Goal: Information Seeking & Learning: Check status

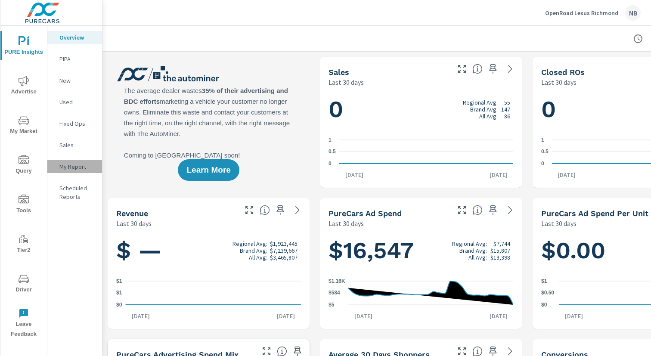
click at [67, 164] on p "My Report" at bounding box center [77, 166] width 36 height 9
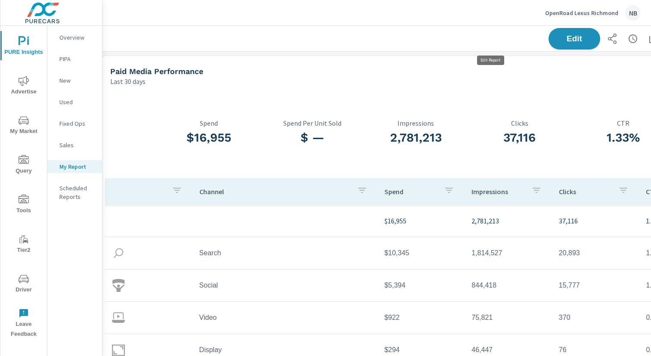
scroll to position [0, 89]
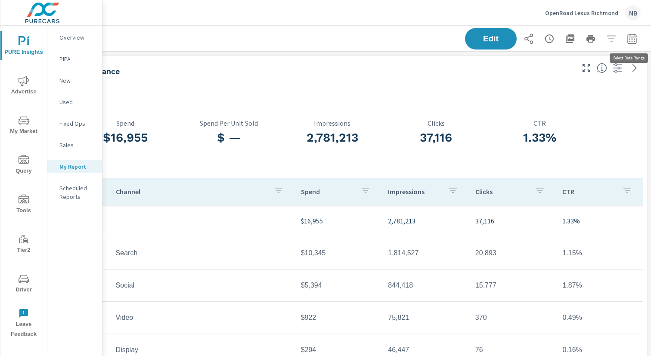
click at [631, 37] on icon "button" at bounding box center [632, 39] width 10 height 10
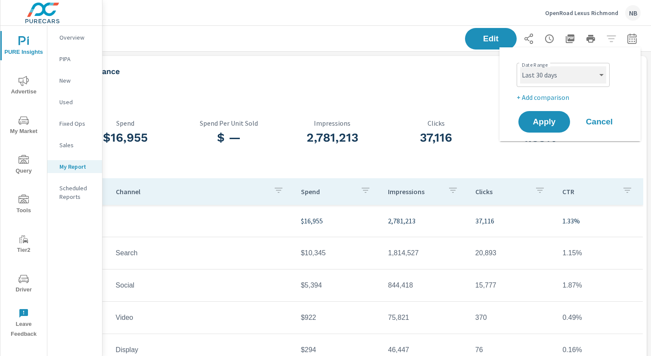
click at [575, 78] on select "Custom Yesterday Last week Last 7 days Last 14 days Last 30 days Last 45 days L…" at bounding box center [563, 74] width 86 height 17
click at [520, 66] on select "Custom Yesterday Last week Last 7 days Last 14 days Last 30 days Last 45 days L…" at bounding box center [563, 74] width 86 height 17
select select "Month to date"
click at [544, 98] on p "+ Add comparison" at bounding box center [571, 97] width 110 height 10
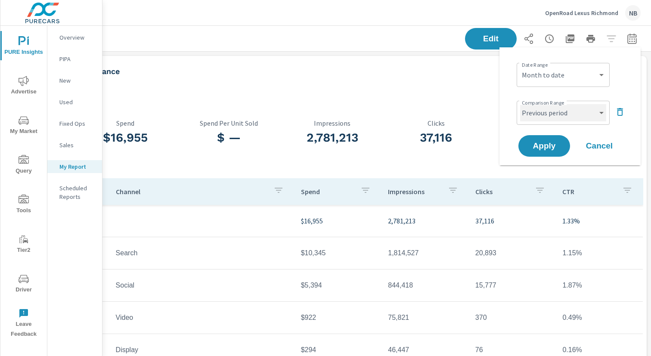
click at [542, 114] on select "Custom Previous period Previous month Previous year" at bounding box center [563, 112] width 86 height 17
click at [520, 104] on select "Custom Previous period Previous month Previous year" at bounding box center [563, 112] width 86 height 17
select select "Previous month"
click at [546, 146] on span "Apply" at bounding box center [543, 146] width 35 height 8
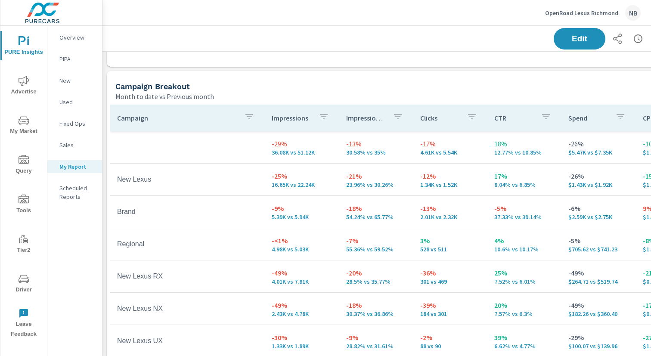
scroll to position [480, 0]
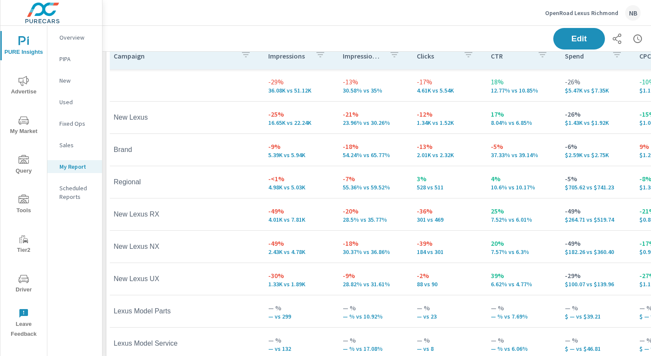
scroll to position [544, 0]
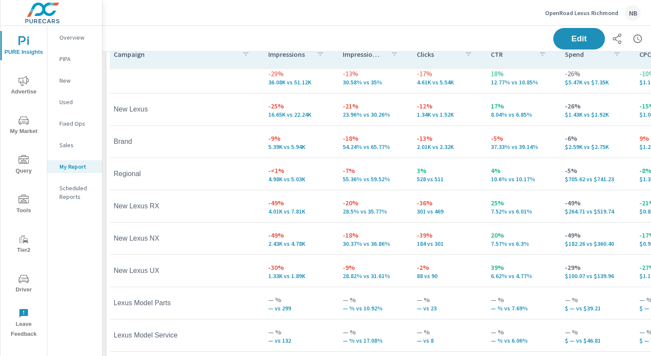
scroll to position [0, 3]
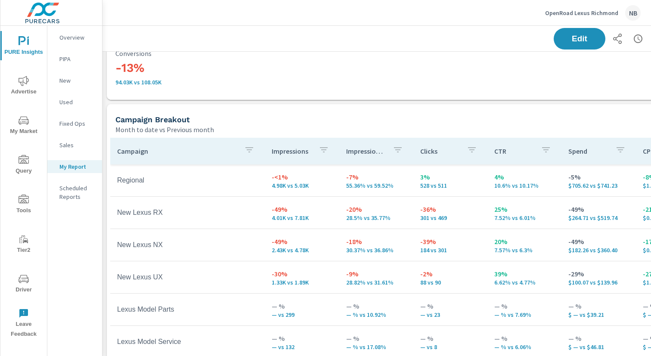
scroll to position [445, 0]
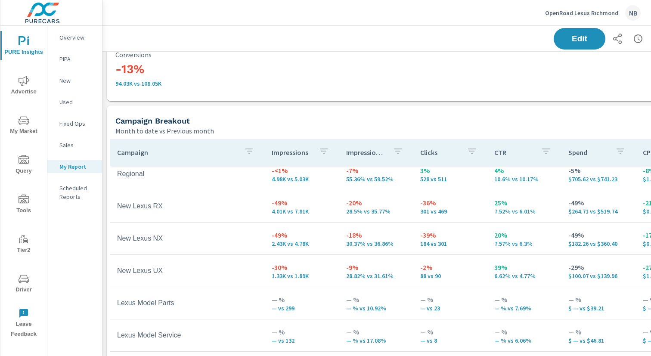
scroll to position [18, 0]
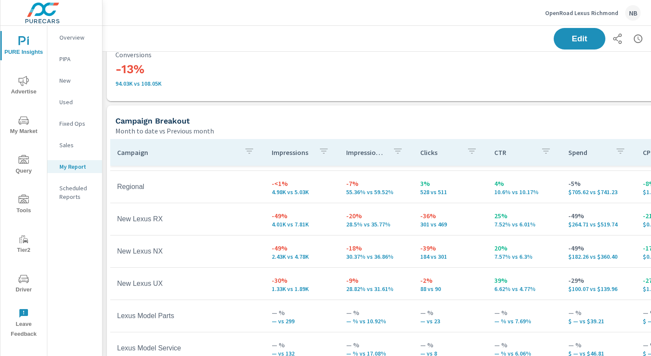
scroll to position [93, 0]
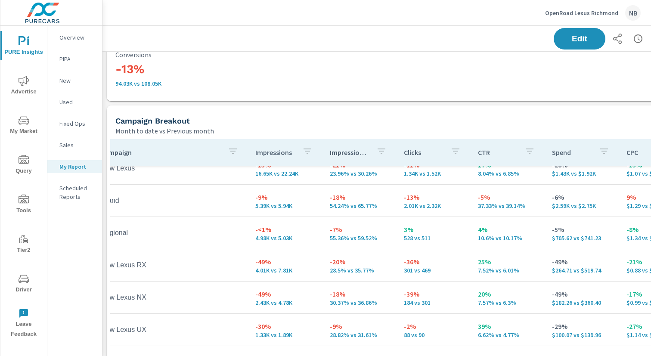
scroll to position [19, 16]
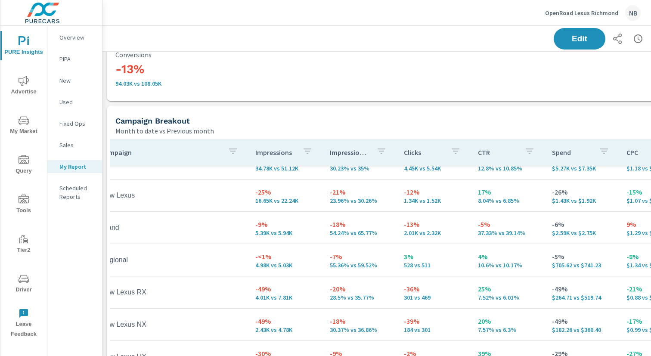
scroll to position [0, 16]
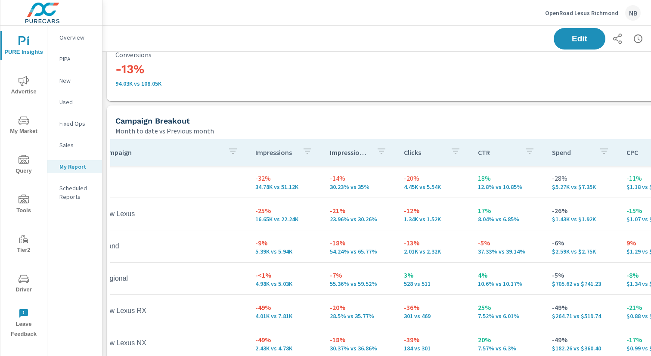
scroll to position [105, 16]
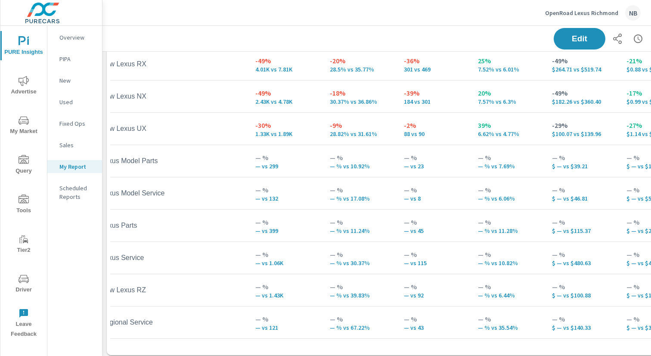
scroll to position [587, 0]
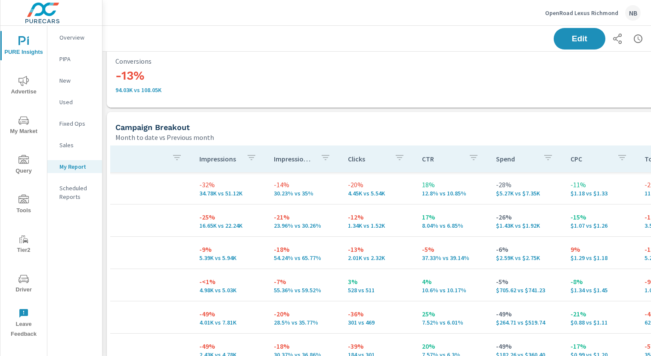
scroll to position [0, 74]
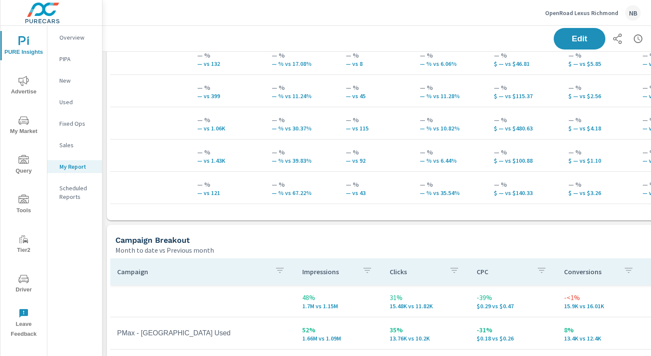
scroll to position [727, 0]
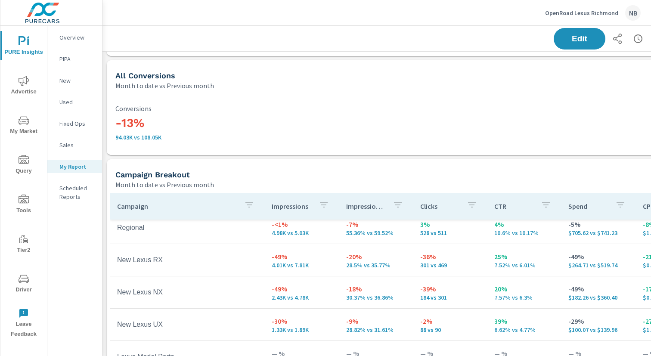
scroll to position [389, 0]
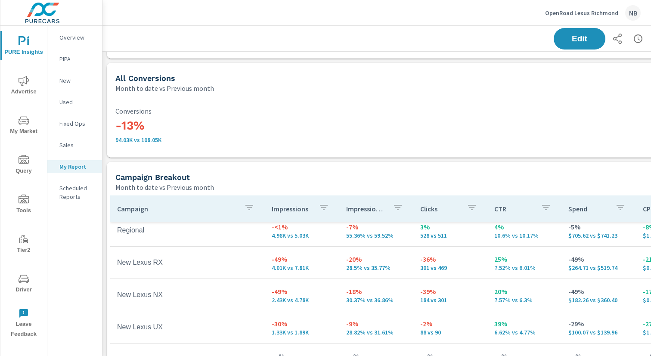
click at [21, 204] on icon "nav menu" at bounding box center [24, 200] width 10 height 10
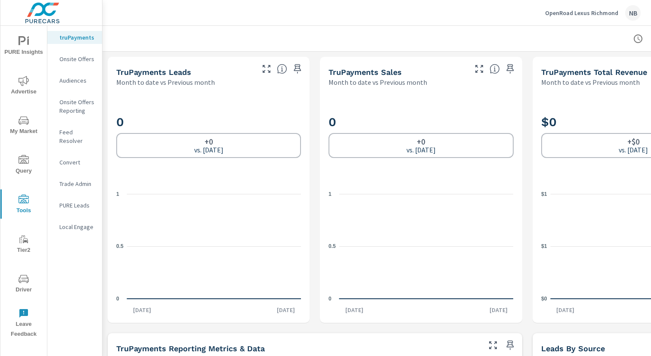
click at [23, 278] on icon "nav menu" at bounding box center [24, 279] width 10 height 10
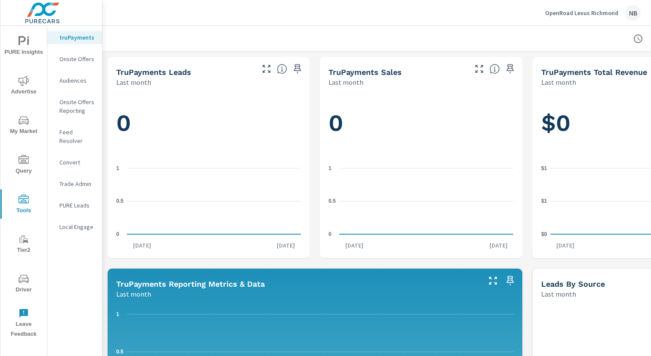
click at [25, 73] on button "Advertise" at bounding box center [23, 85] width 46 height 29
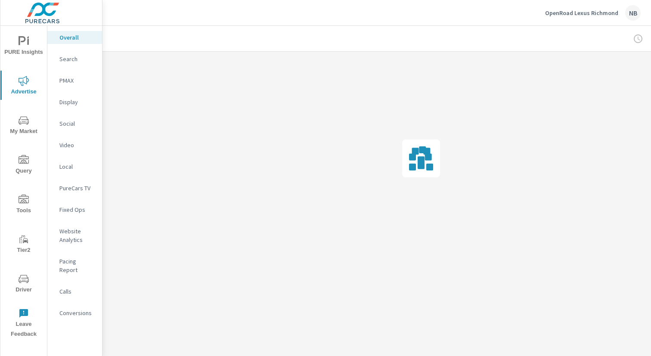
click at [71, 309] on p "Conversions" at bounding box center [77, 313] width 36 height 9
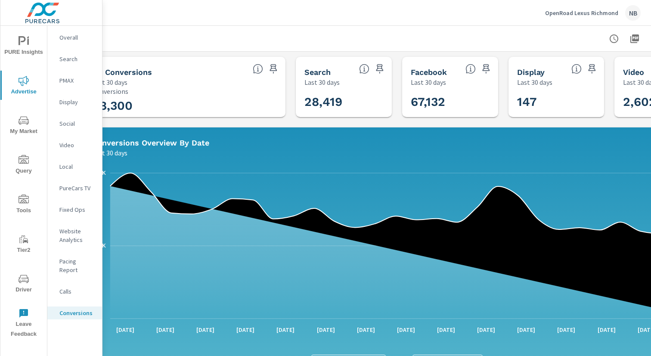
scroll to position [0, 89]
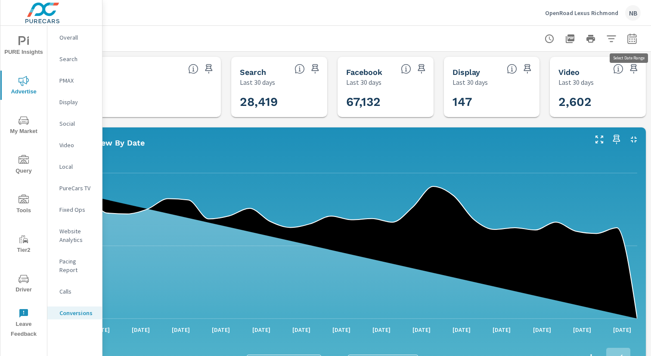
click at [634, 38] on icon "button" at bounding box center [632, 39] width 6 height 3
select select "Last 30 days"
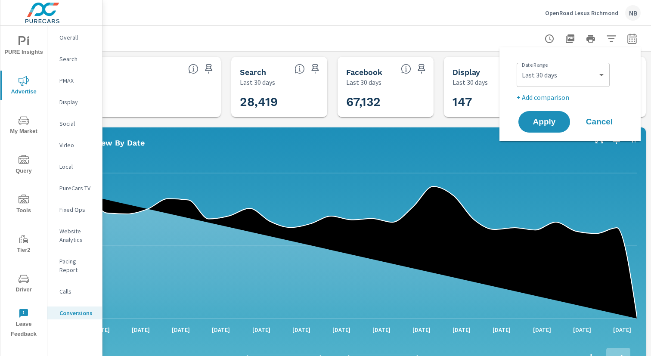
click at [545, 97] on p "+ Add comparison" at bounding box center [571, 97] width 110 height 10
select select "Previous period"
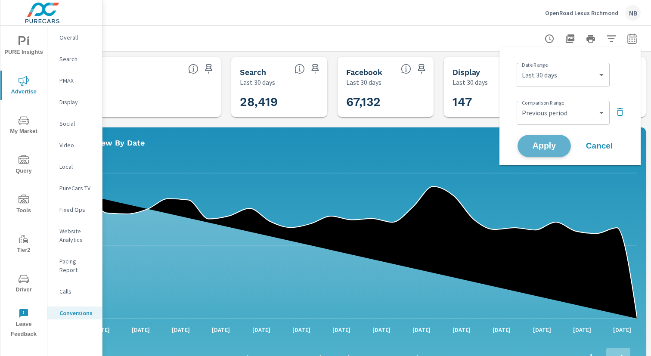
click at [547, 144] on span "Apply" at bounding box center [543, 146] width 35 height 8
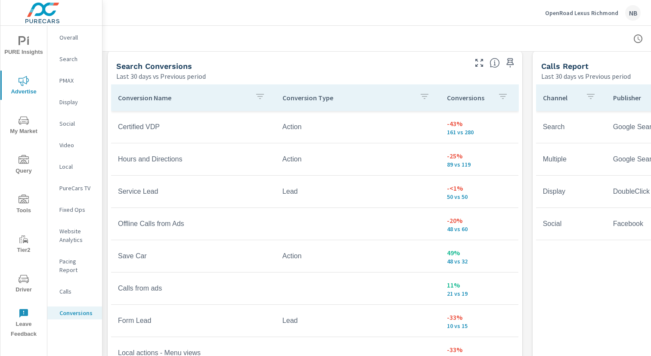
scroll to position [466, 0]
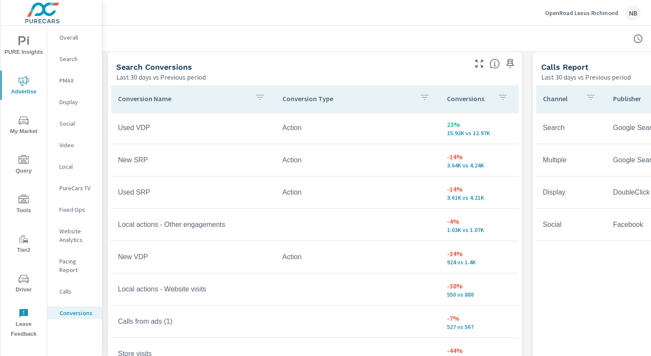
scroll to position [455, 0]
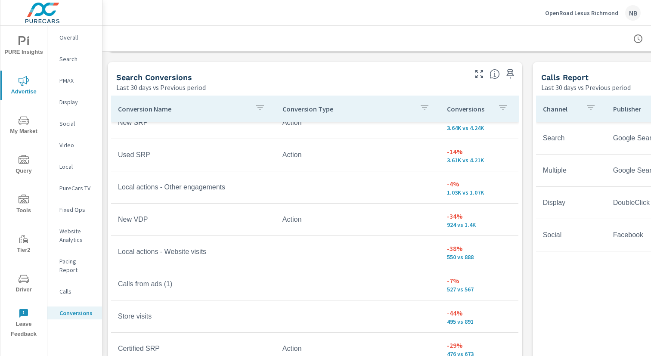
scroll to position [49, 0]
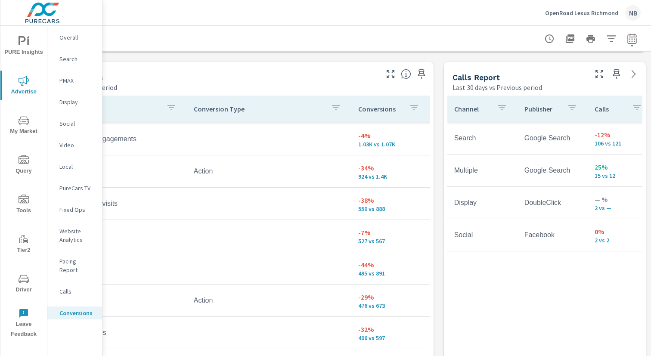
scroll to position [455, 0]
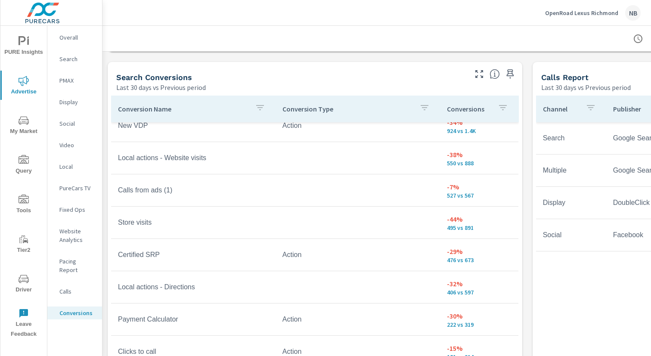
scroll to position [144, 0]
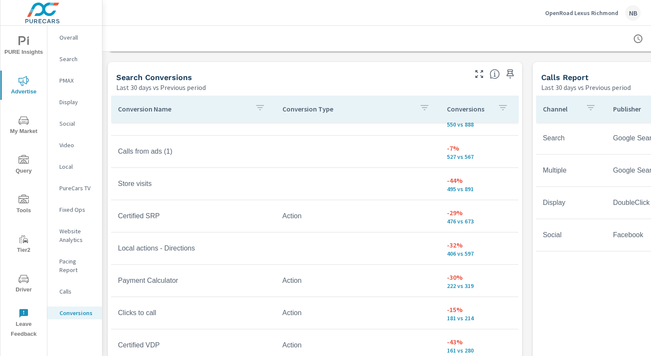
scroll to position [184, 0]
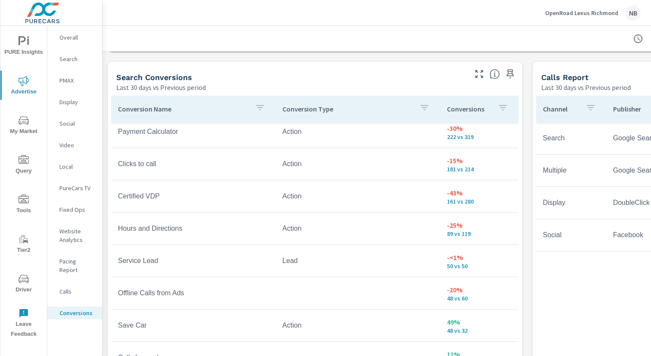
scroll to position [339, 0]
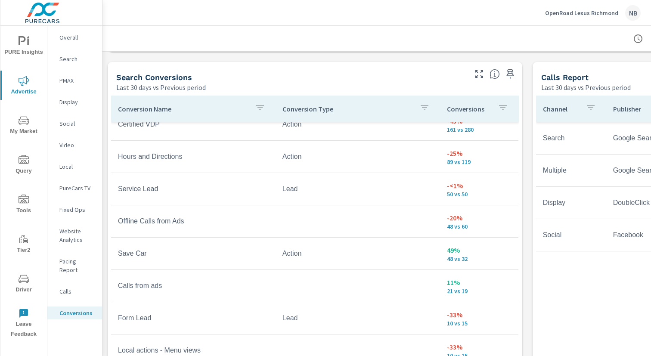
scroll to position [404, 0]
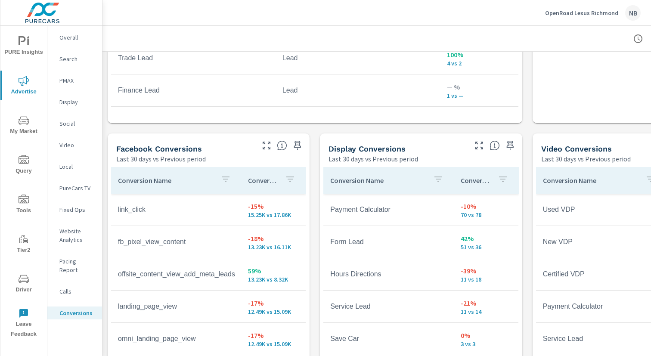
scroll to position [765, 0]
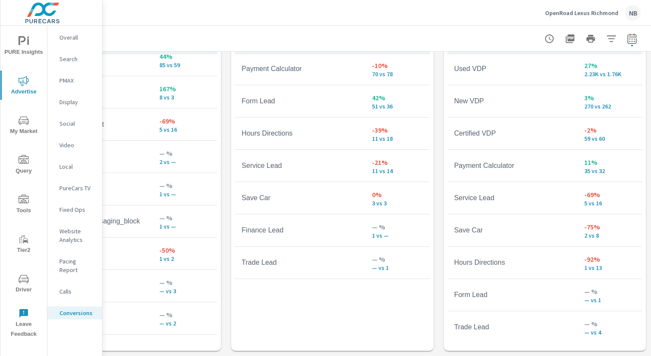
scroll to position [893, 0]
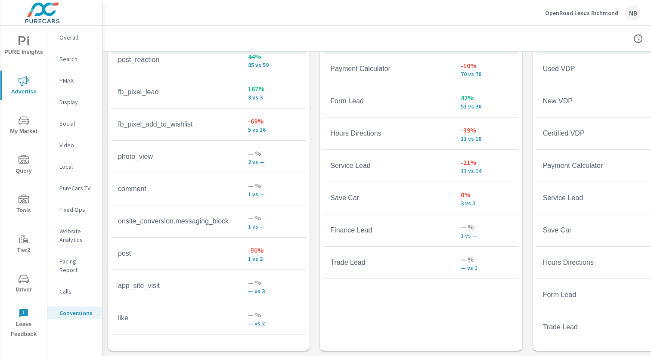
click at [72, 145] on p "Video" at bounding box center [77, 145] width 36 height 9
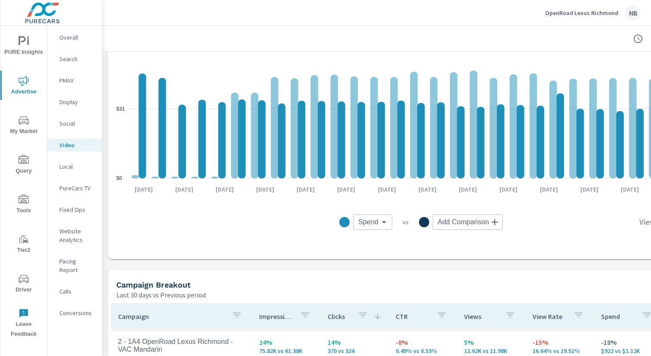
scroll to position [155, 0]
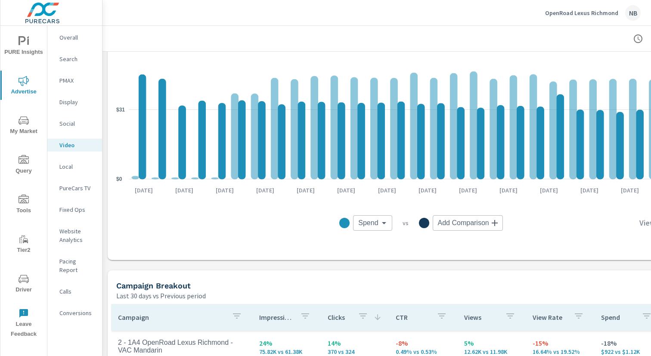
click at [374, 226] on body "PURE Insights Advertise My Market Query Tools Tier2 Driver Leave Feedback Overa…" at bounding box center [325, 178] width 651 height 356
